Goal: Find contact information: Find contact information

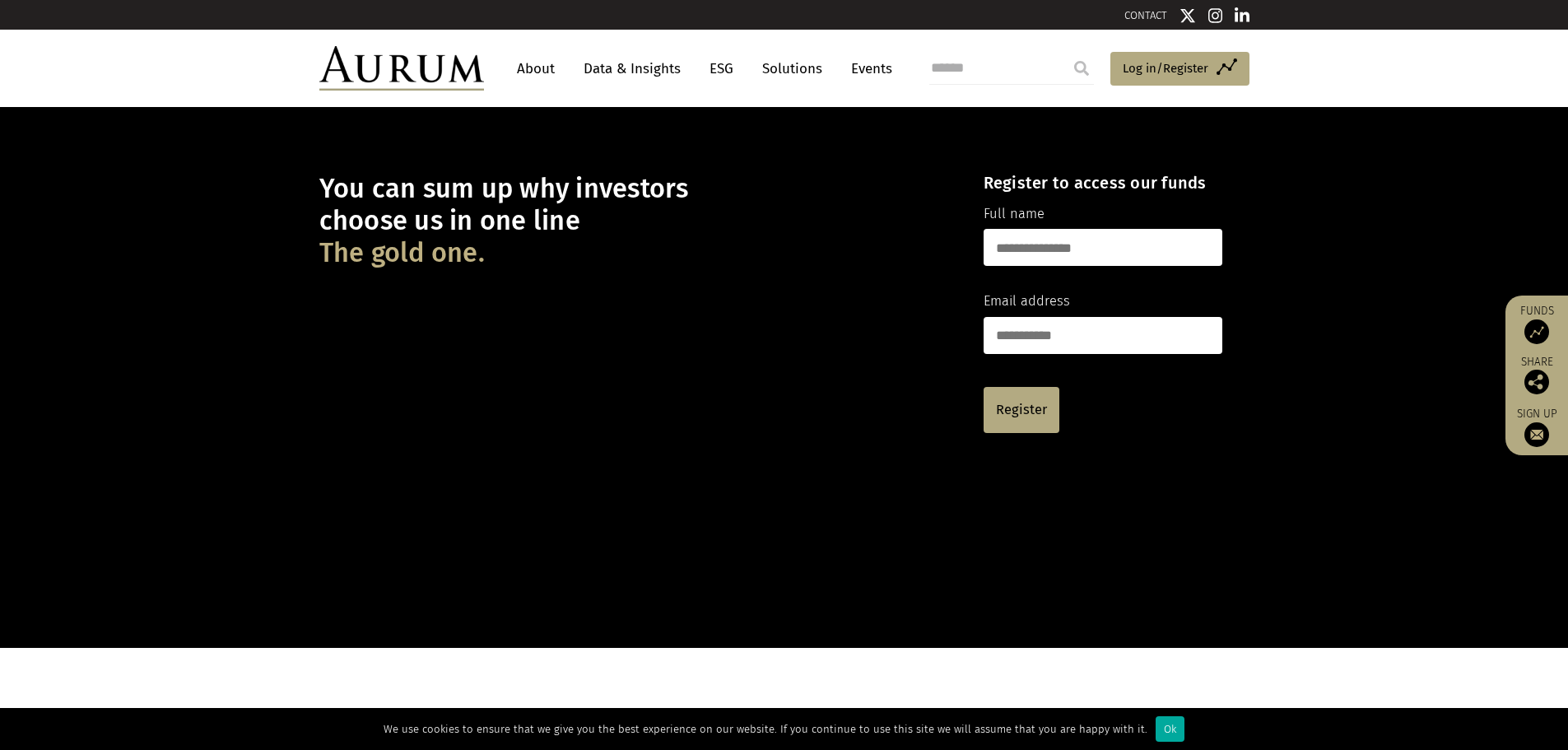
click at [540, 71] on link "About" at bounding box center [535, 68] width 54 height 30
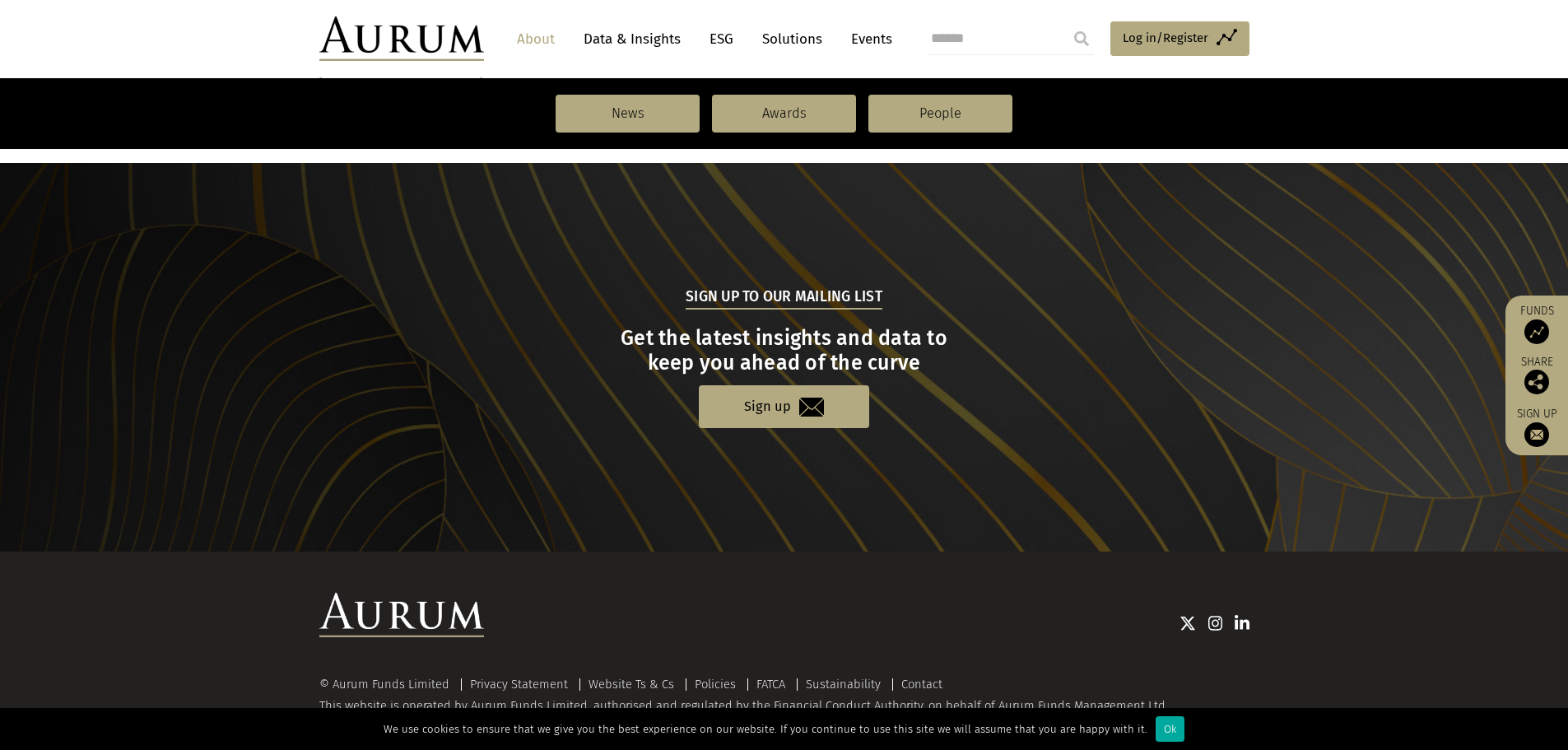
scroll to position [1706, 0]
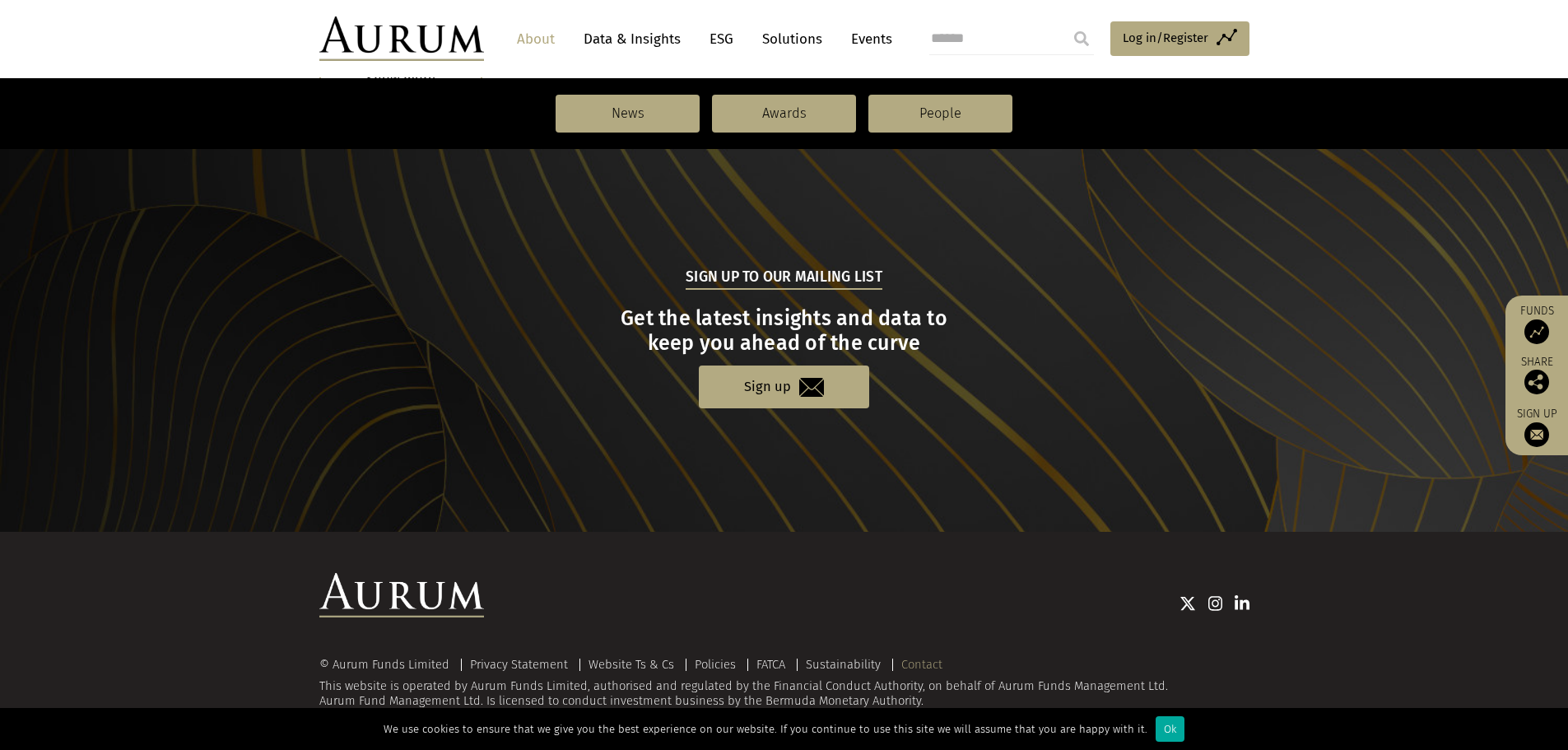
click at [918, 657] on link "Contact" at bounding box center [921, 665] width 41 height 15
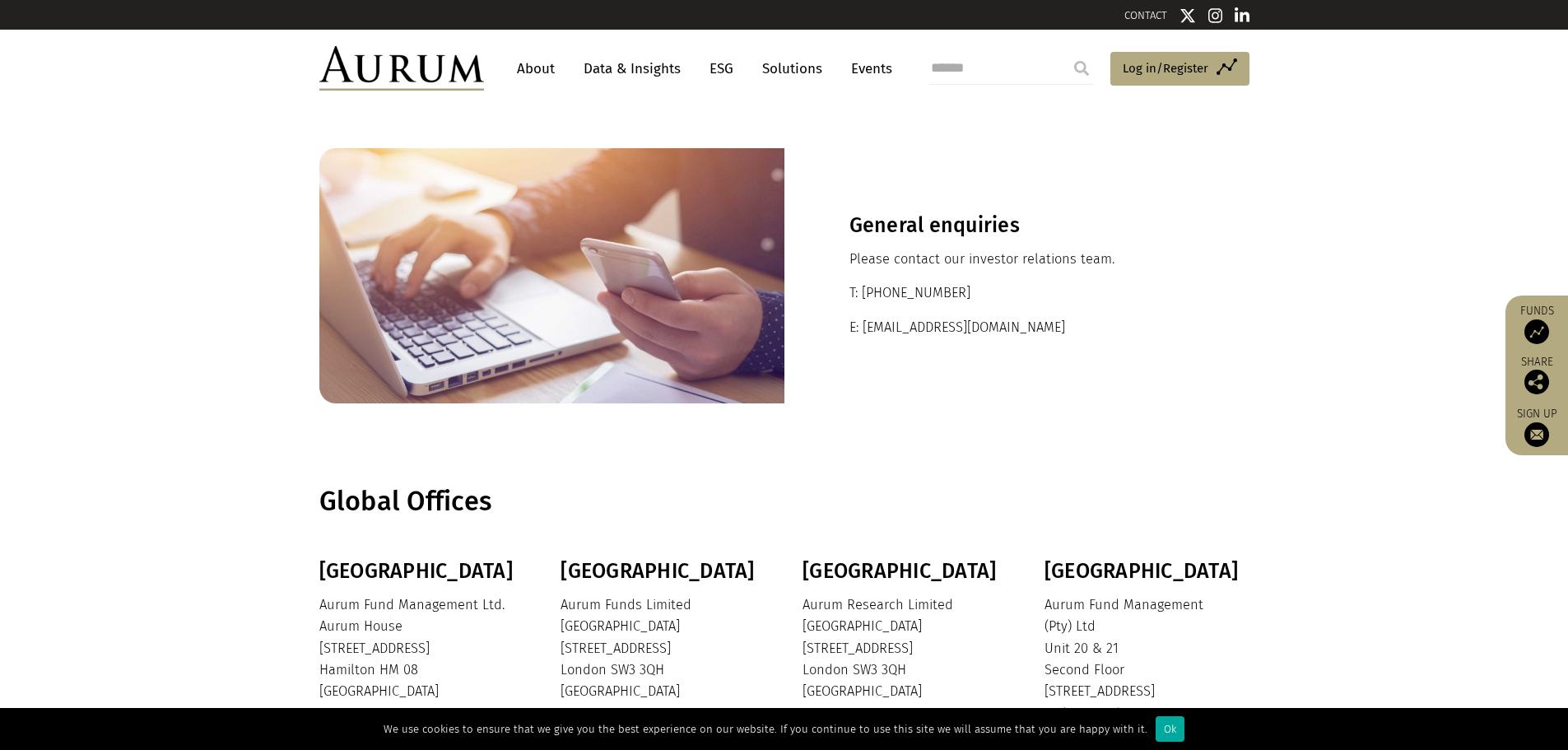
click at [546, 65] on link "About" at bounding box center [535, 68] width 54 height 30
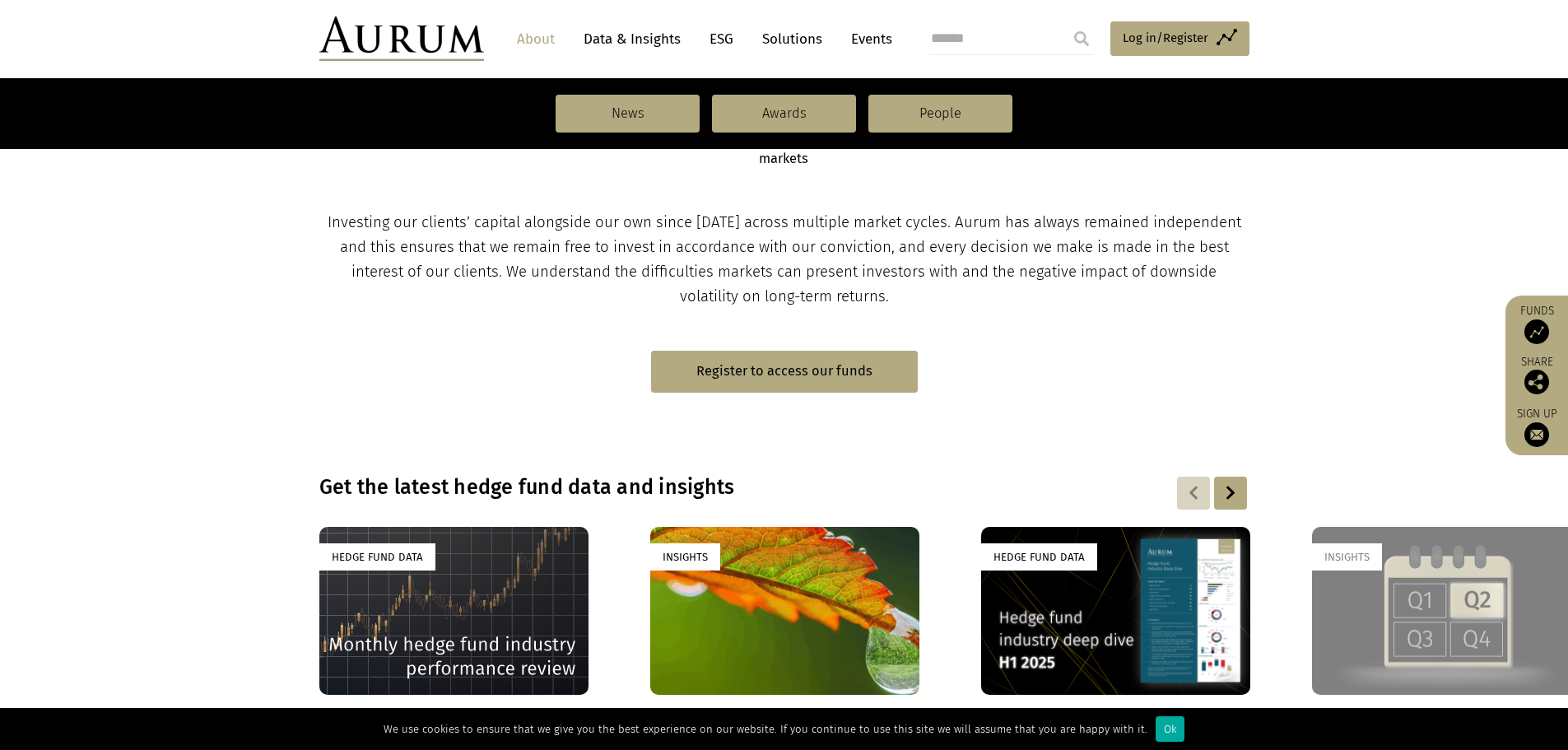
scroll to position [823, 0]
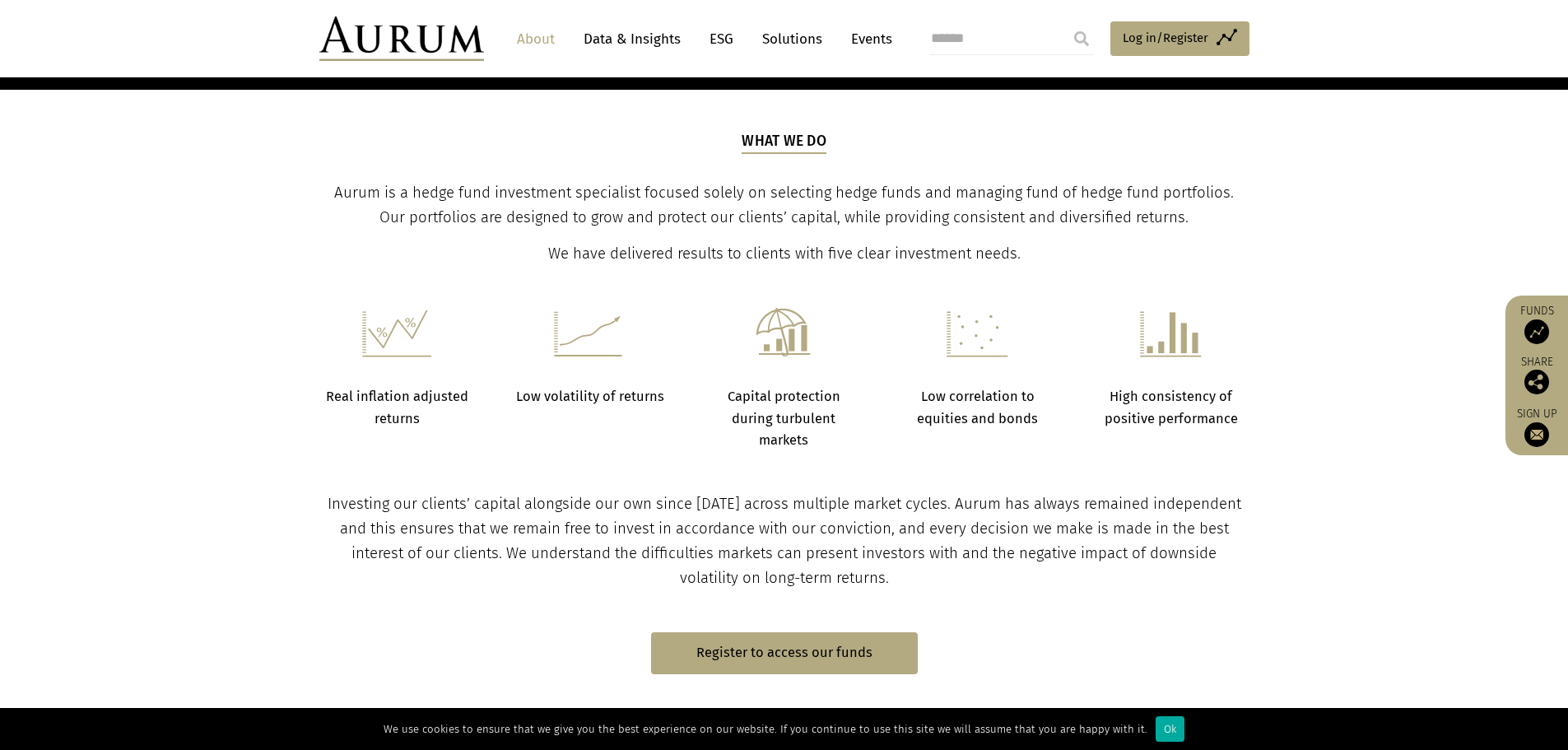
scroll to position [225, 0]
